Goal: Information Seeking & Learning: Find specific fact

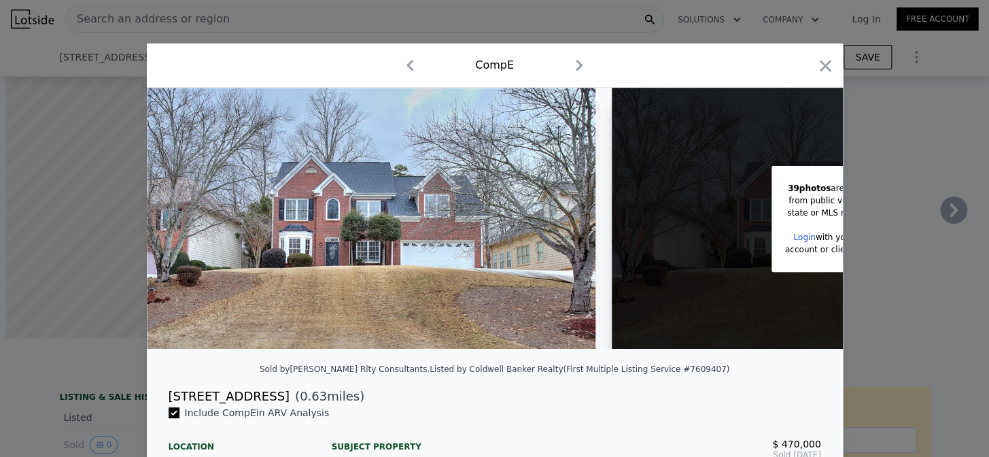
scroll to position [0, 652]
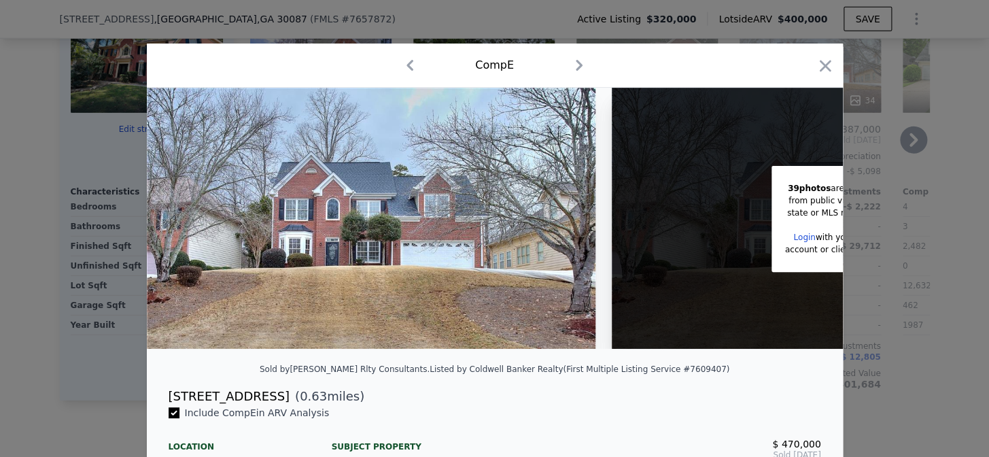
click at [825, 63] on icon "button" at bounding box center [824, 65] width 19 height 19
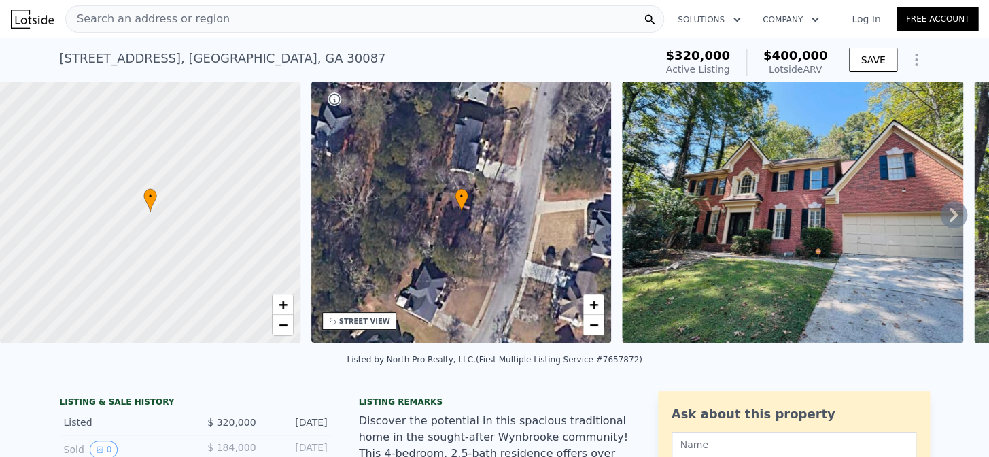
click at [174, 22] on span "Search an address or region" at bounding box center [148, 19] width 164 height 16
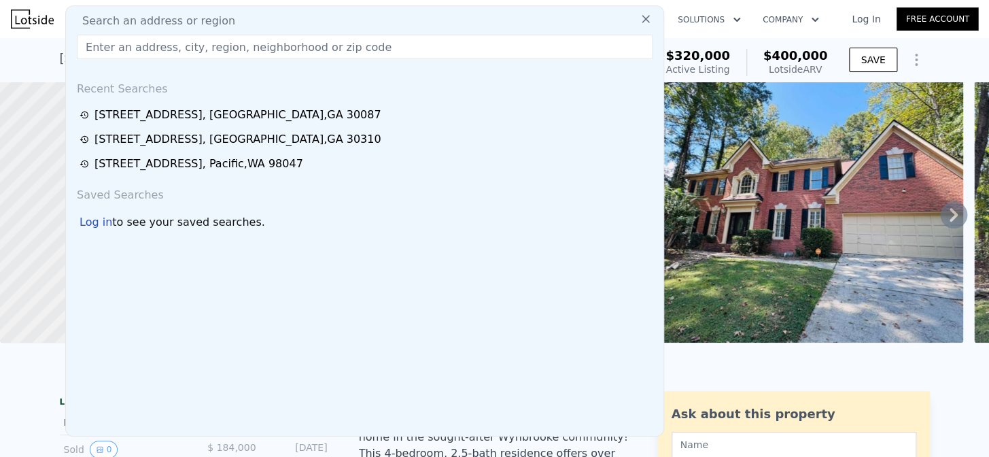
click at [173, 44] on input "text" at bounding box center [364, 47] width 575 height 24
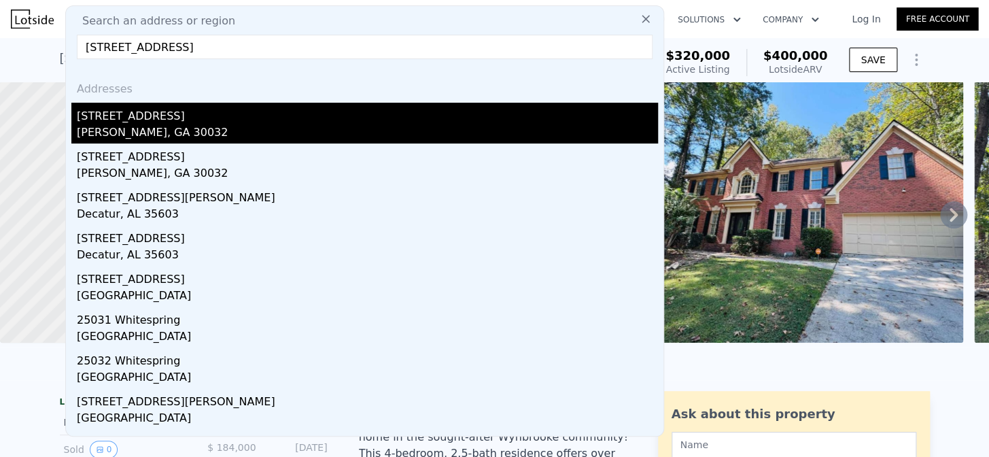
type input "[STREET_ADDRESS]"
click at [136, 118] on div "[STREET_ADDRESS]" at bounding box center [367, 114] width 581 height 22
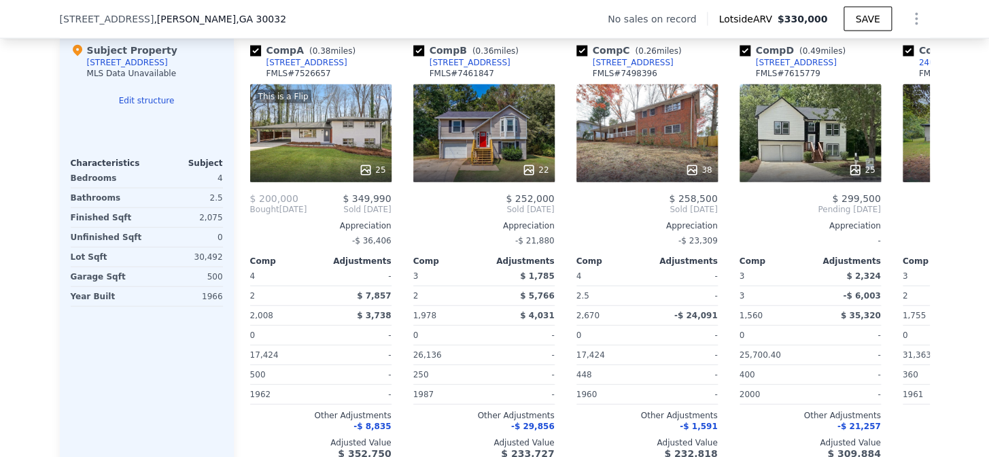
scroll to position [1331, 0]
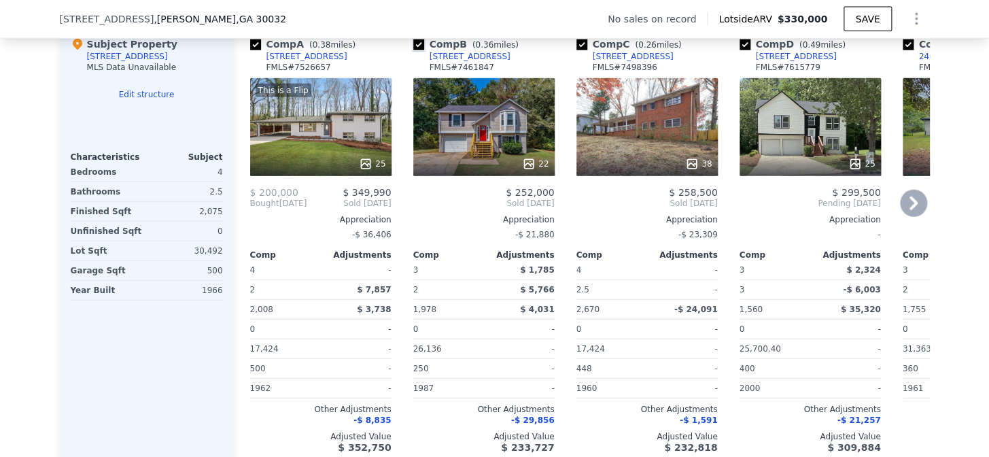
click at [413, 43] on input "checkbox" at bounding box center [418, 44] width 11 height 11
checkbox input "false"
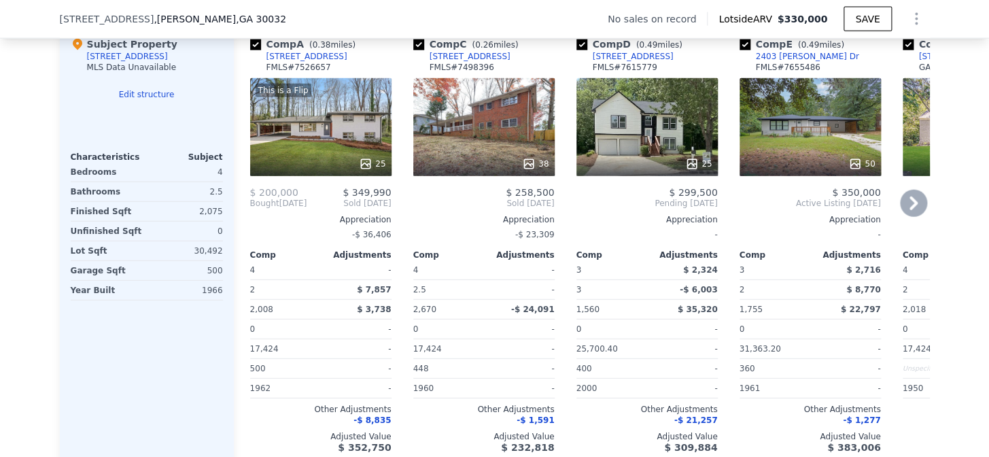
click at [917, 200] on icon at bounding box center [913, 203] width 27 height 27
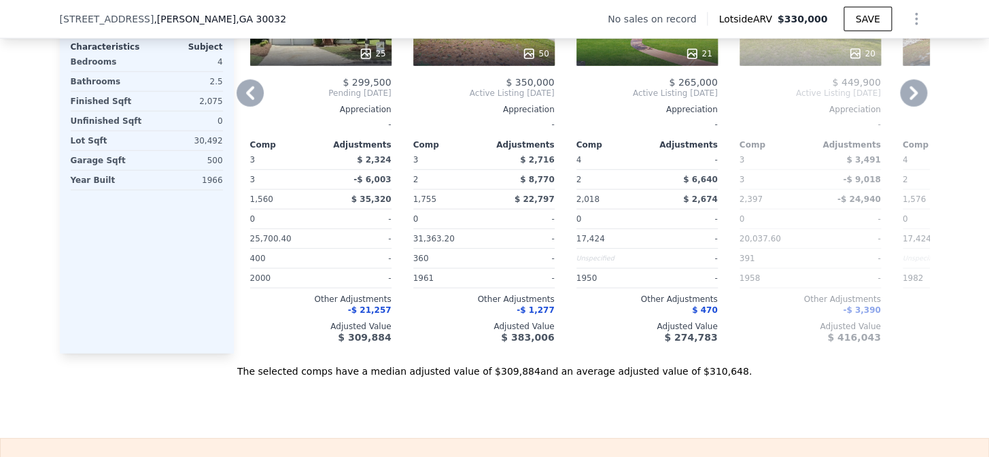
scroll to position [1472, 0]
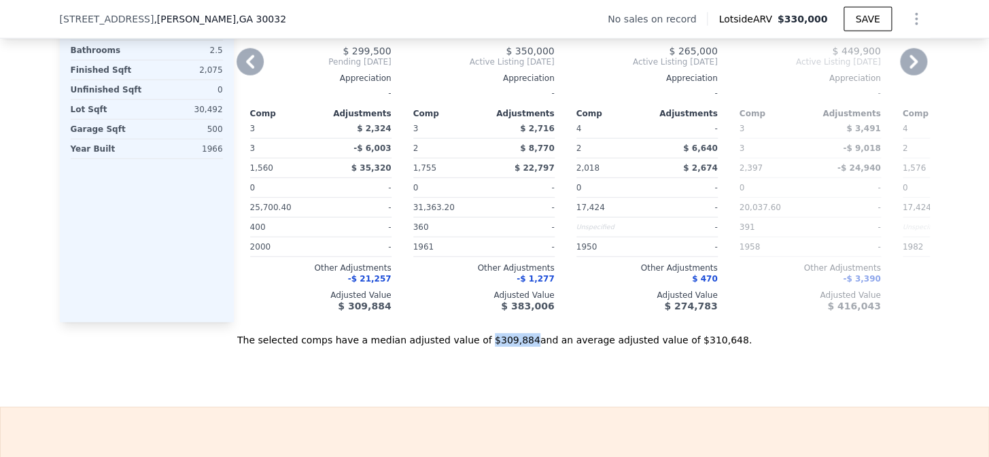
drag, startPoint x: 489, startPoint y: 352, endPoint x: 526, endPoint y: 355, distance: 36.8
copy div "$309,884"
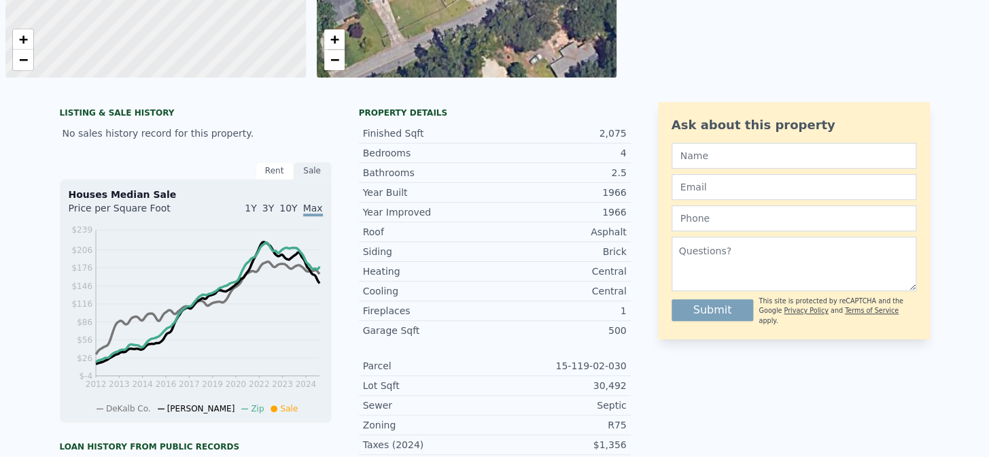
scroll to position [0, 0]
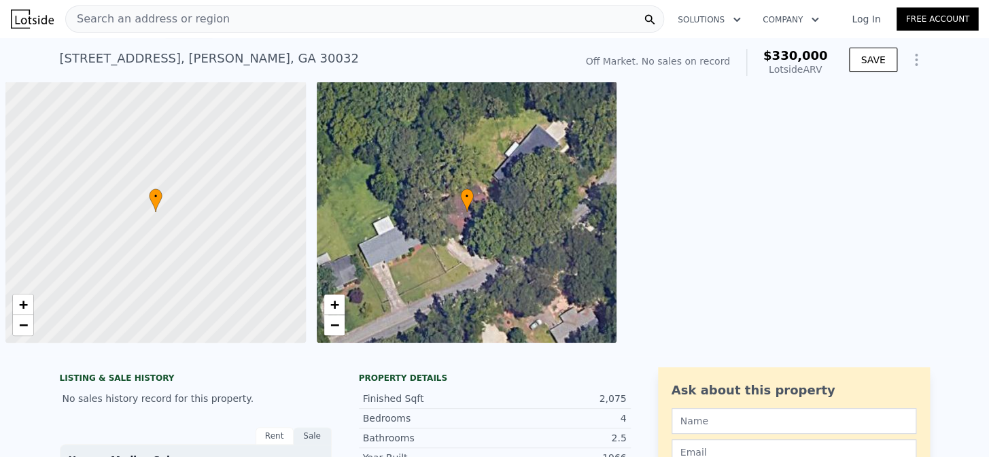
click at [176, 14] on span "Search an address or region" at bounding box center [148, 19] width 164 height 16
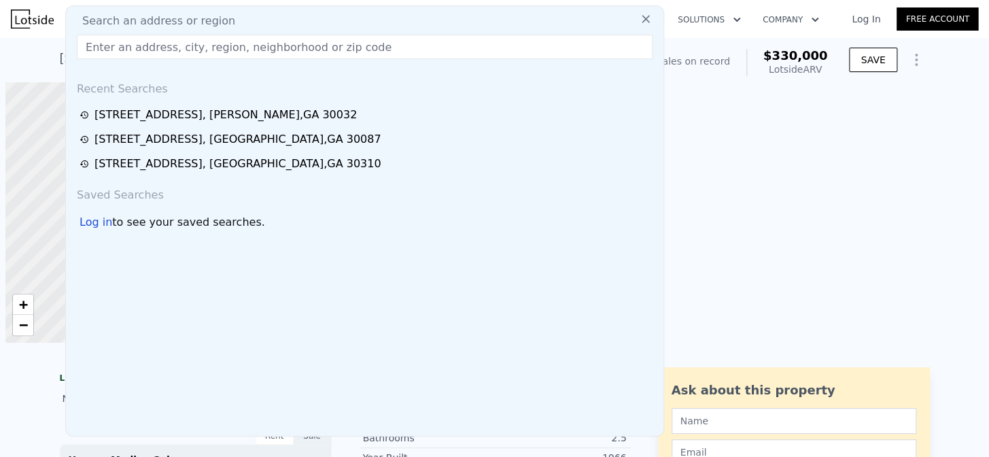
type input "3808 M.L.K. Jr Dr [PERSON_NAME], [GEOGRAPHIC_DATA], [GEOGRAPHIC_DATA]"
checkbox input "true"
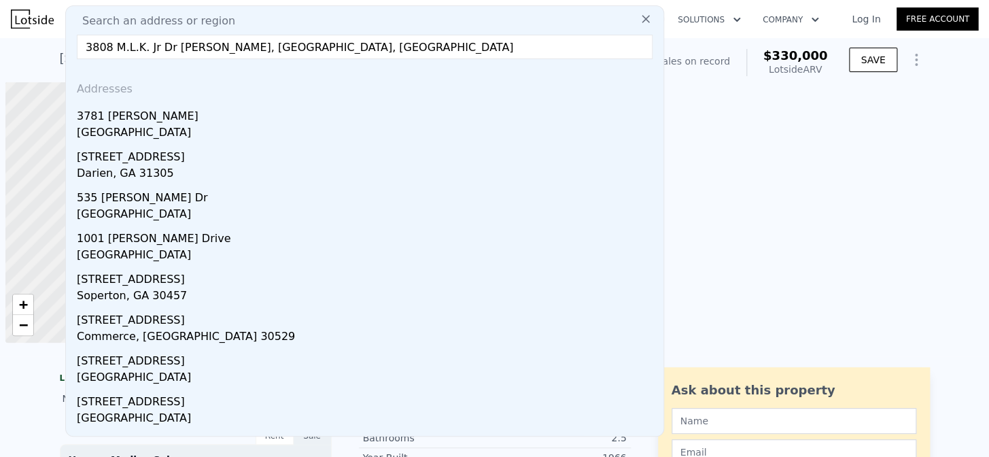
type input "3808 M.L.K. Jr Dr [PERSON_NAME], [GEOGRAPHIC_DATA], [GEOGRAPHIC_DATA]"
click at [639, 22] on icon at bounding box center [646, 19] width 14 height 14
